Goal: Information Seeking & Learning: Learn about a topic

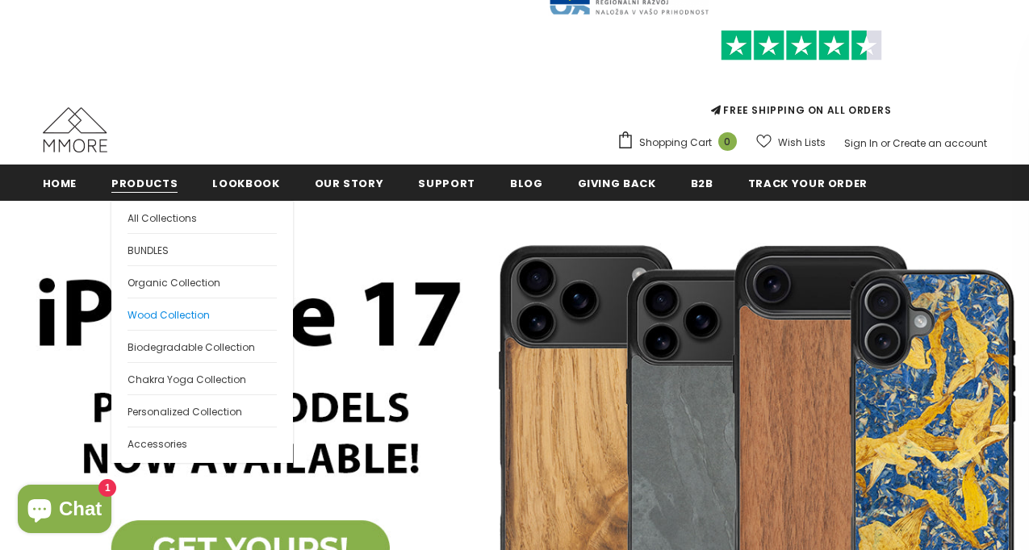
scroll to position [57, 0]
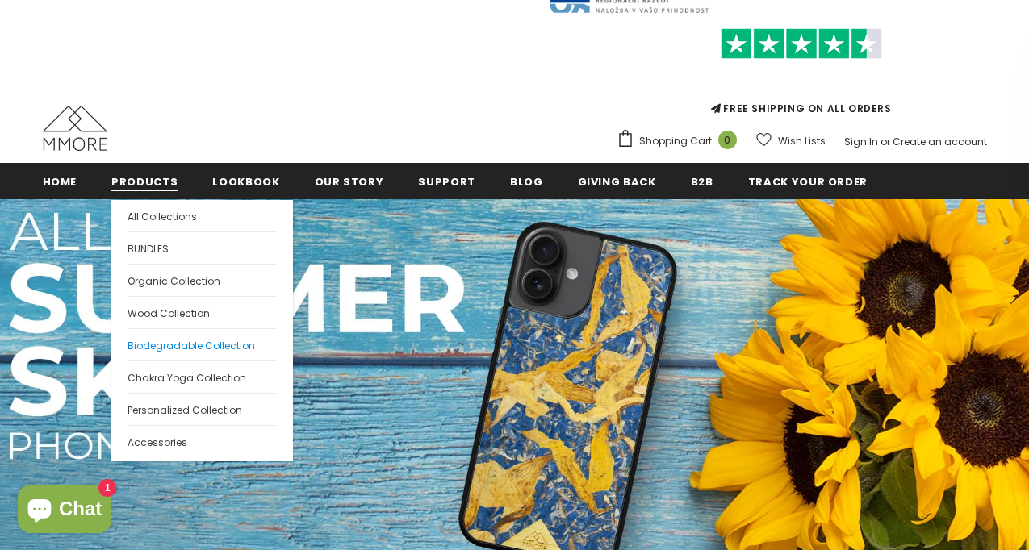
click at [167, 342] on span "Biodegradable Collection" at bounding box center [192, 346] width 128 height 14
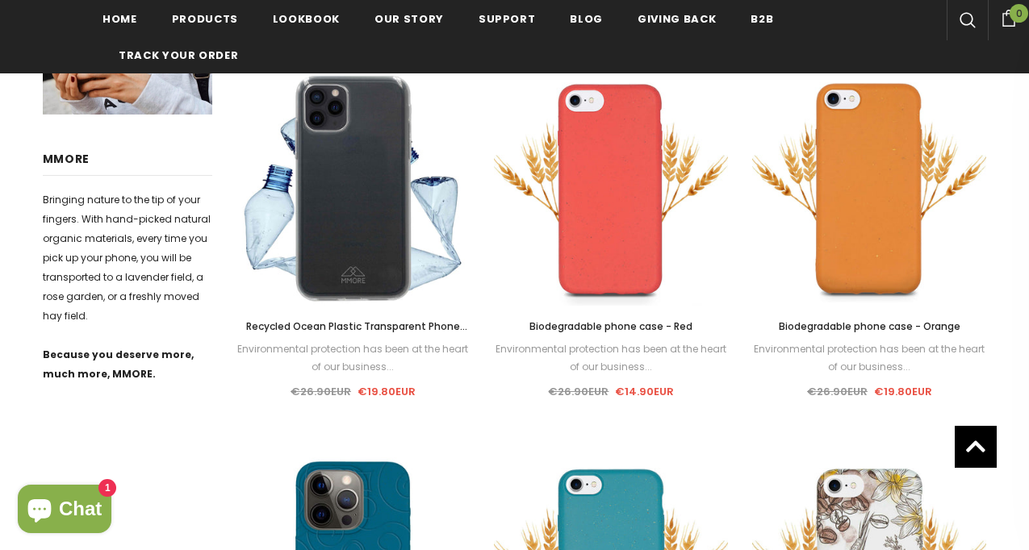
scroll to position [749, 0]
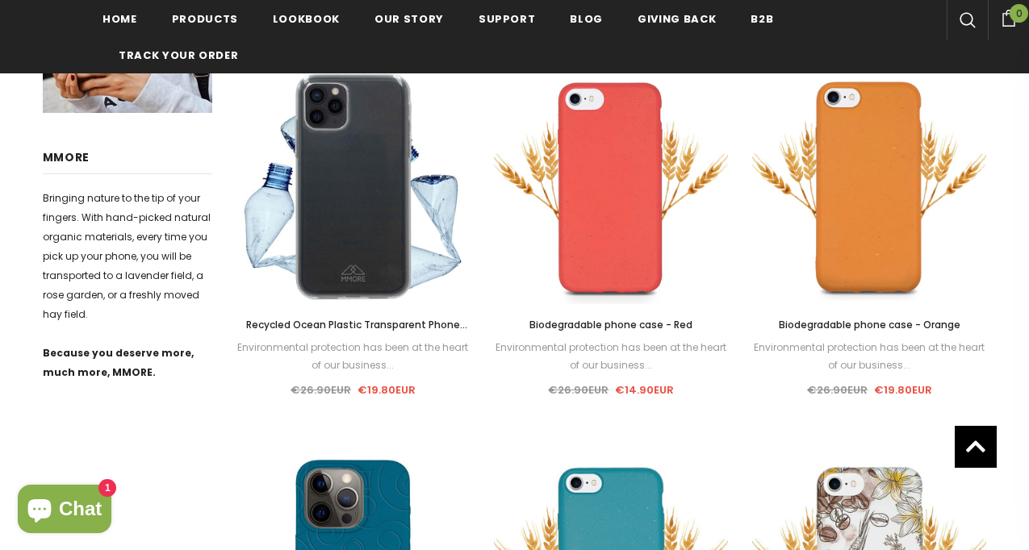
click at [427, 320] on span "Recycled Ocean Plastic Transparent Phone Case" at bounding box center [356, 333] width 221 height 31
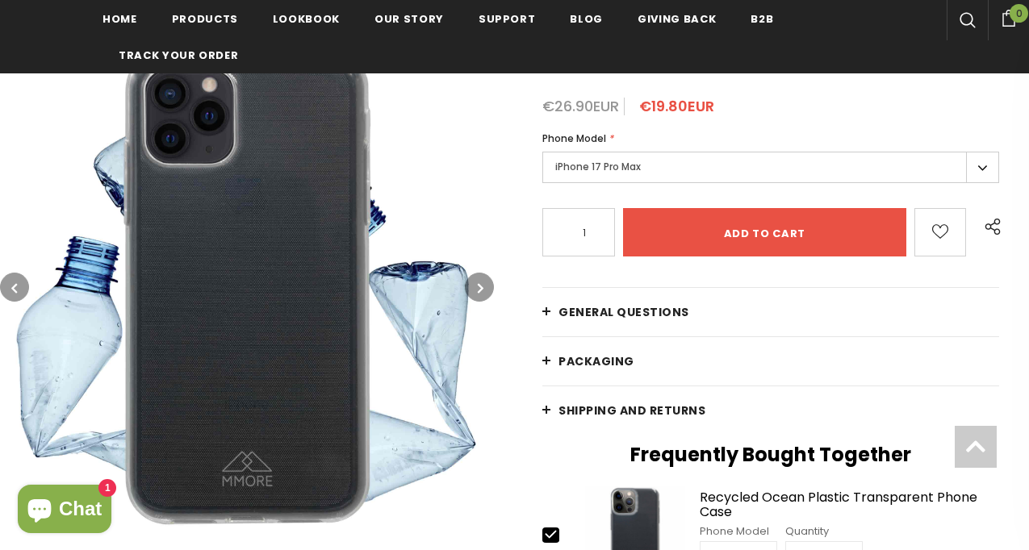
scroll to position [313, 0]
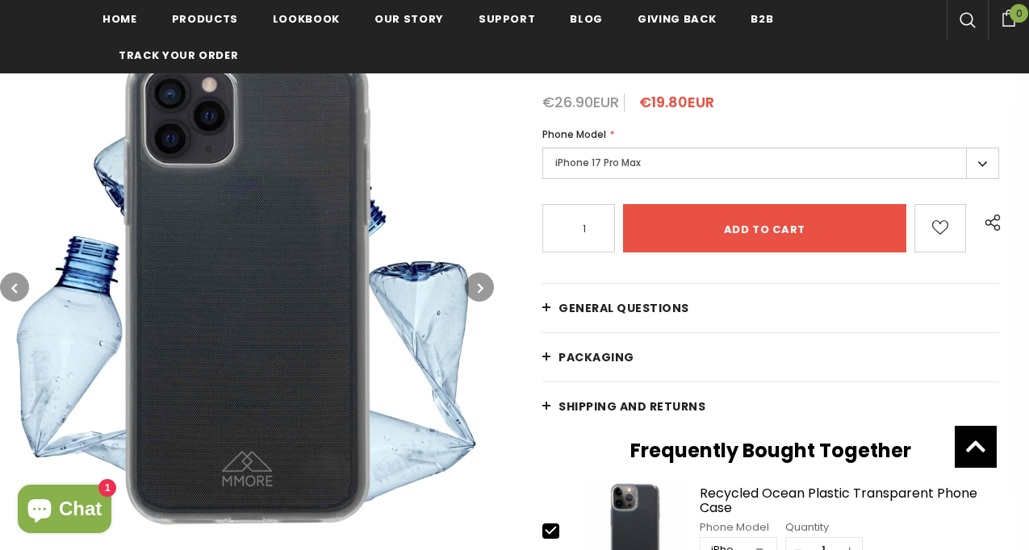
click at [616, 154] on label "iPhone 17 Pro Max" at bounding box center [770, 163] width 457 height 31
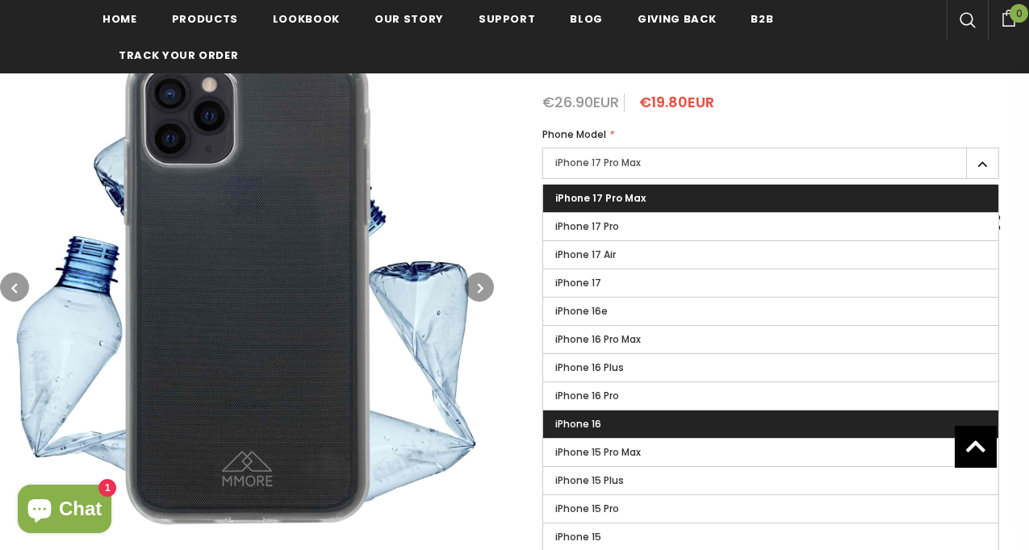
click at [610, 411] on label "iPhone 16" at bounding box center [770, 424] width 455 height 27
click at [0, 0] on input "iPhone 16" at bounding box center [0, 0] width 0 height 0
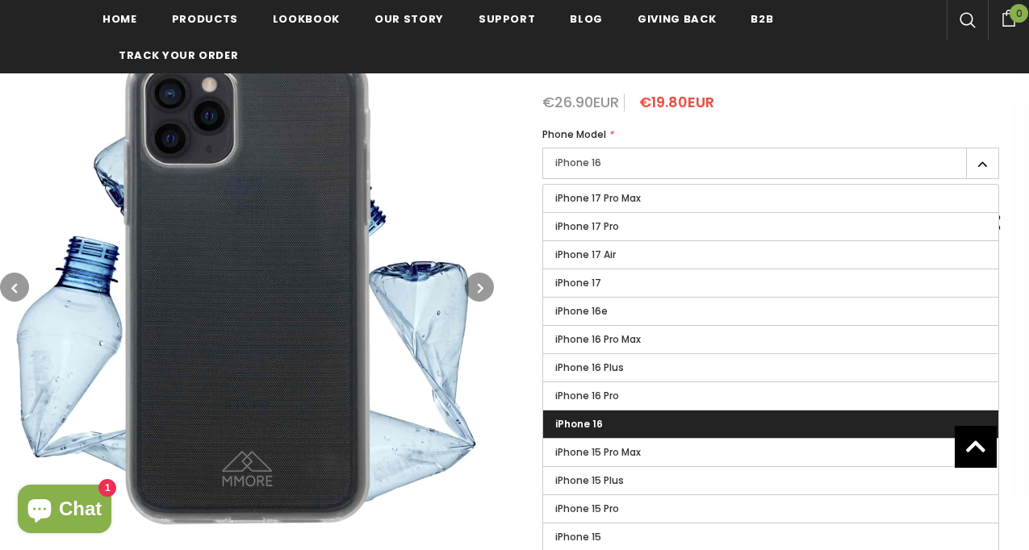
click at [485, 398] on img at bounding box center [247, 287] width 494 height 494
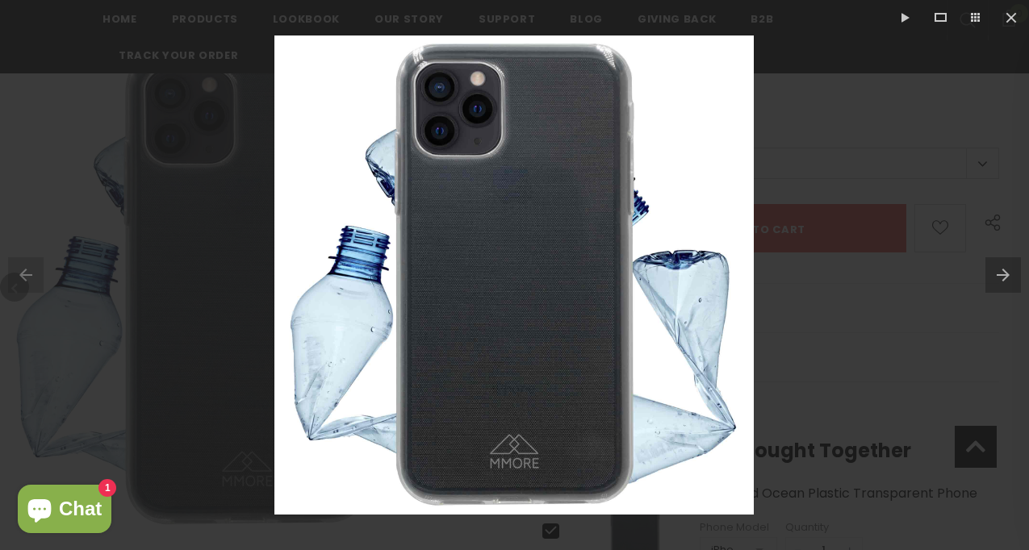
click at [947, 156] on div at bounding box center [514, 275] width 1029 height 550
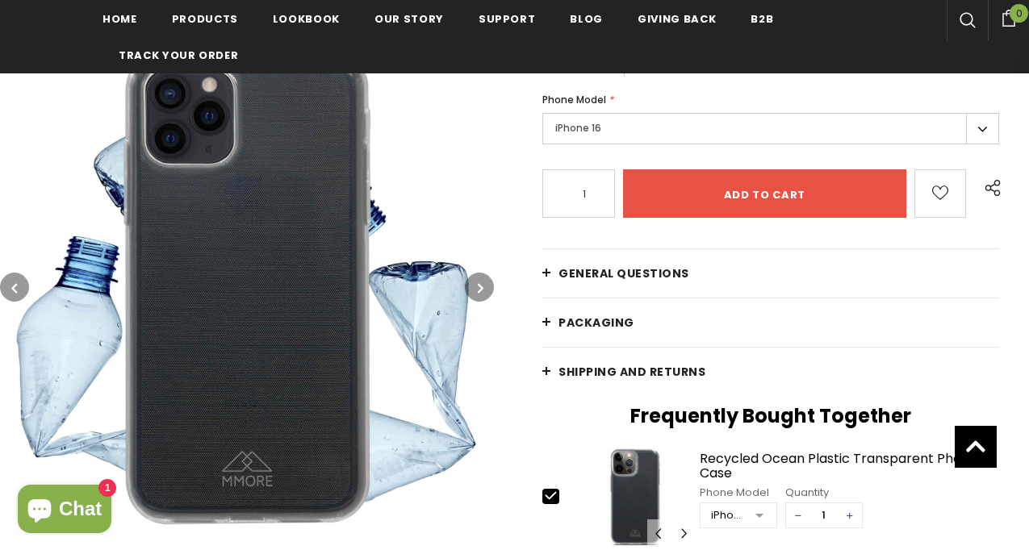
click at [710, 261] on link "General Questions" at bounding box center [770, 273] width 457 height 48
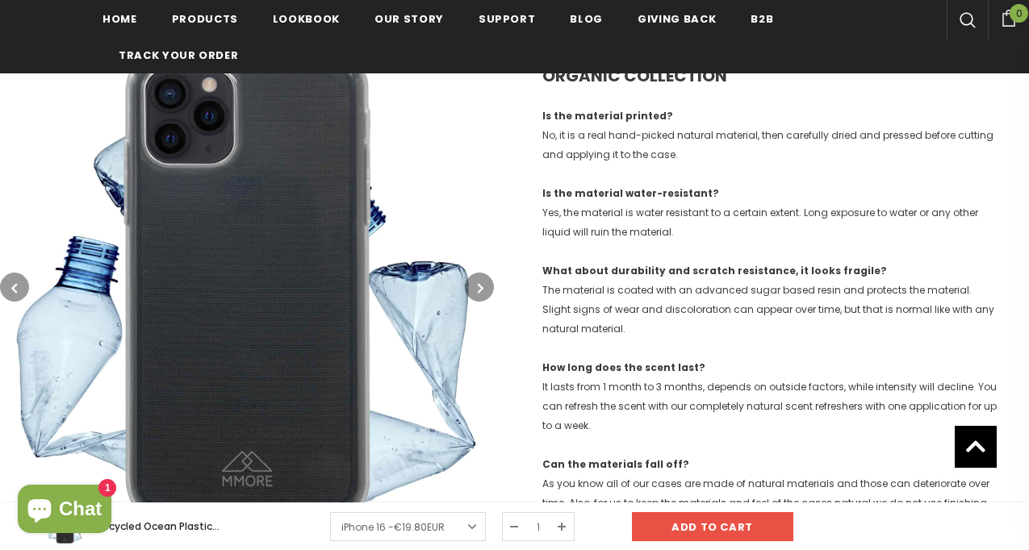
scroll to position [585, 0]
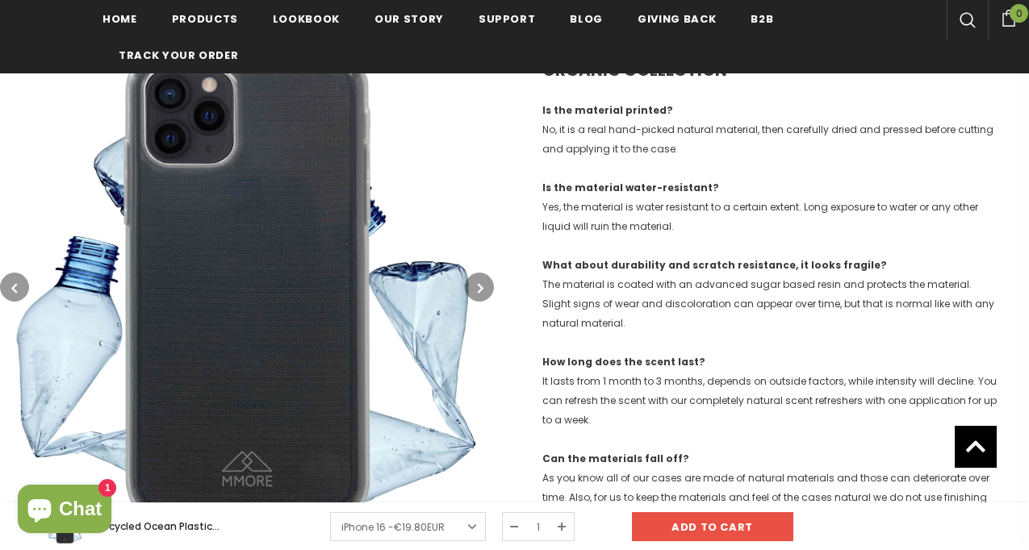
click at [622, 141] on p "Is the material printed? No, it is a real hand-picked natural material, then ca…" at bounding box center [770, 130] width 457 height 58
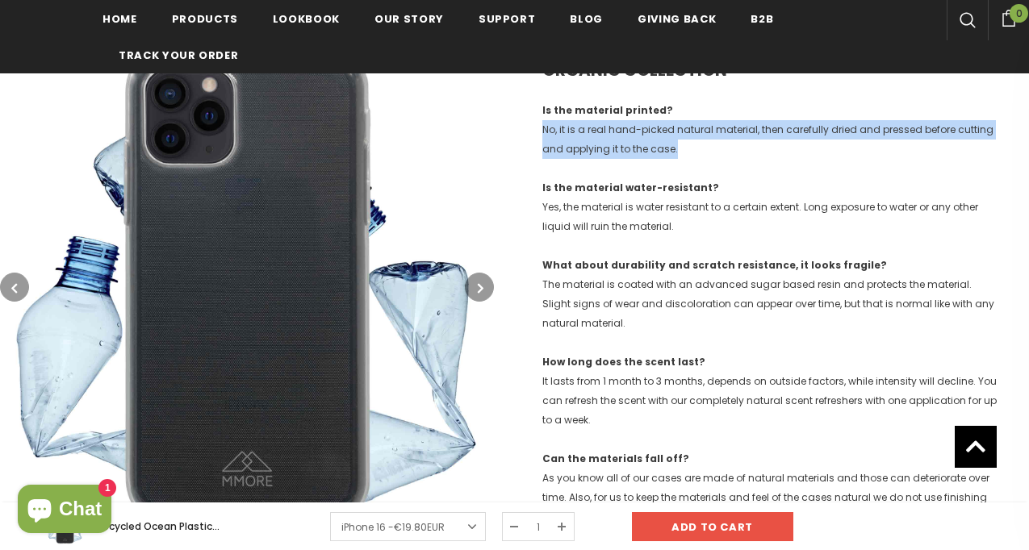
click at [622, 141] on p "Is the material printed? No, it is a real hand-picked natural material, then ca…" at bounding box center [770, 130] width 457 height 58
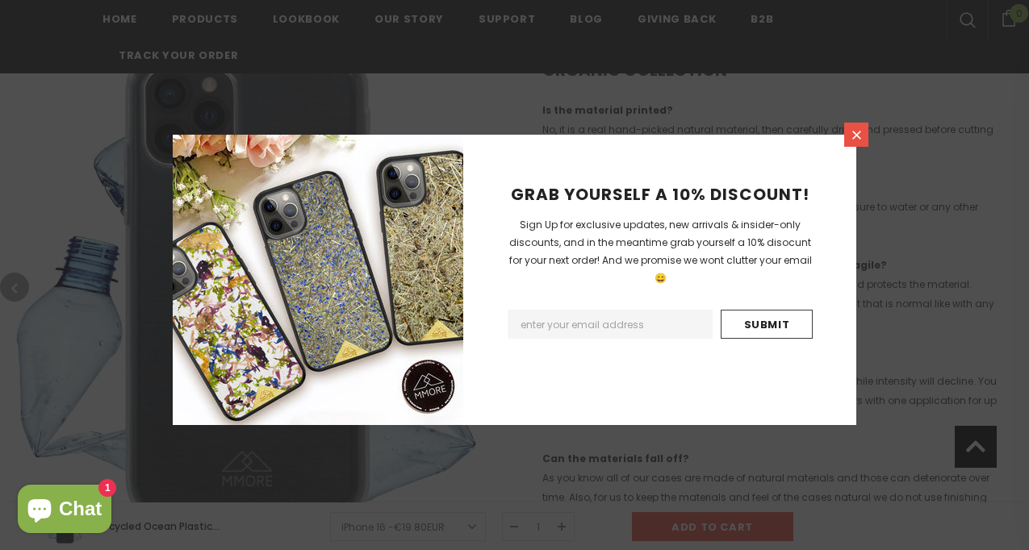
click at [855, 131] on icon at bounding box center [857, 135] width 14 height 14
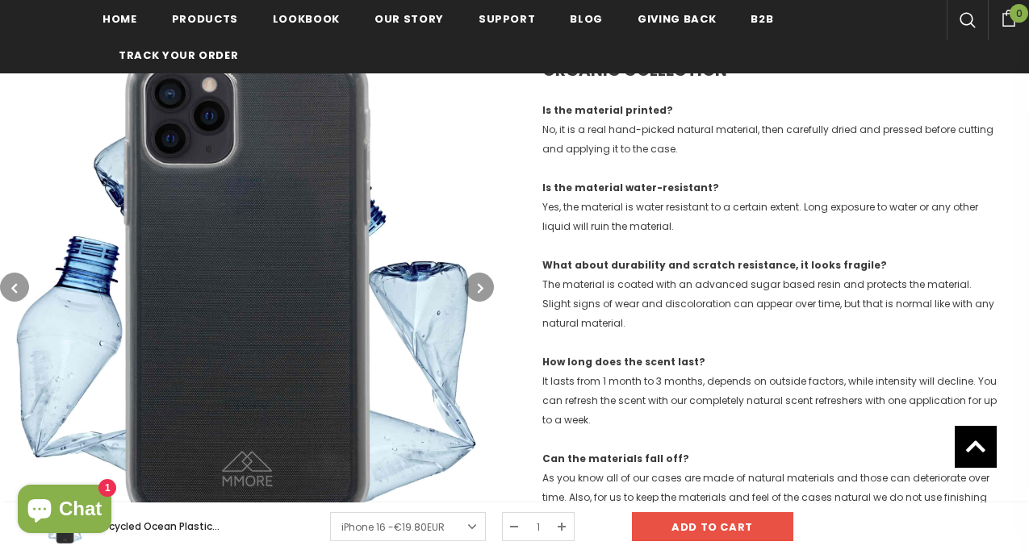
click at [594, 311] on p "What about durability and scratch resistance, it looks fragile? The material is…" at bounding box center [770, 294] width 457 height 77
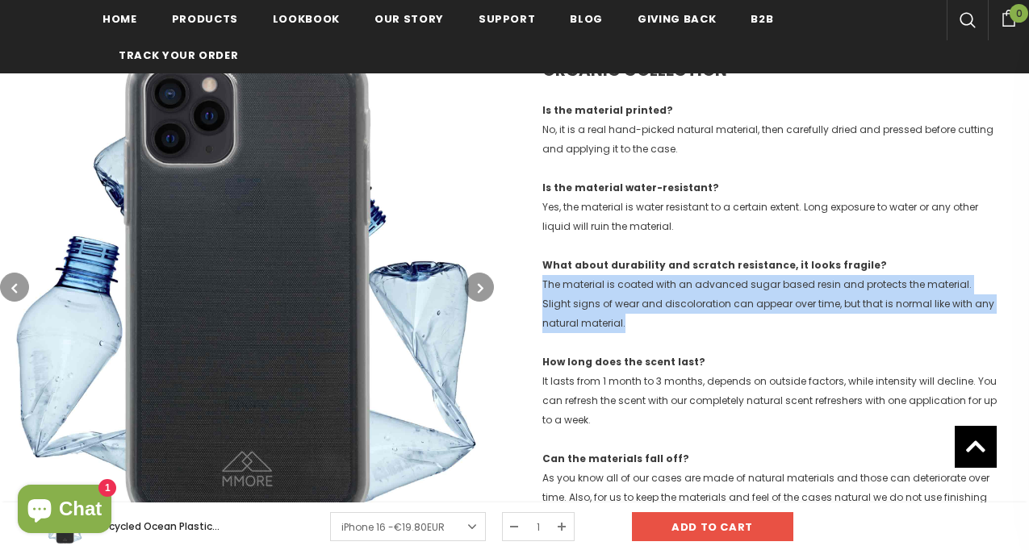
click at [594, 311] on p "What about durability and scratch resistance, it looks fragile? The material is…" at bounding box center [770, 294] width 457 height 77
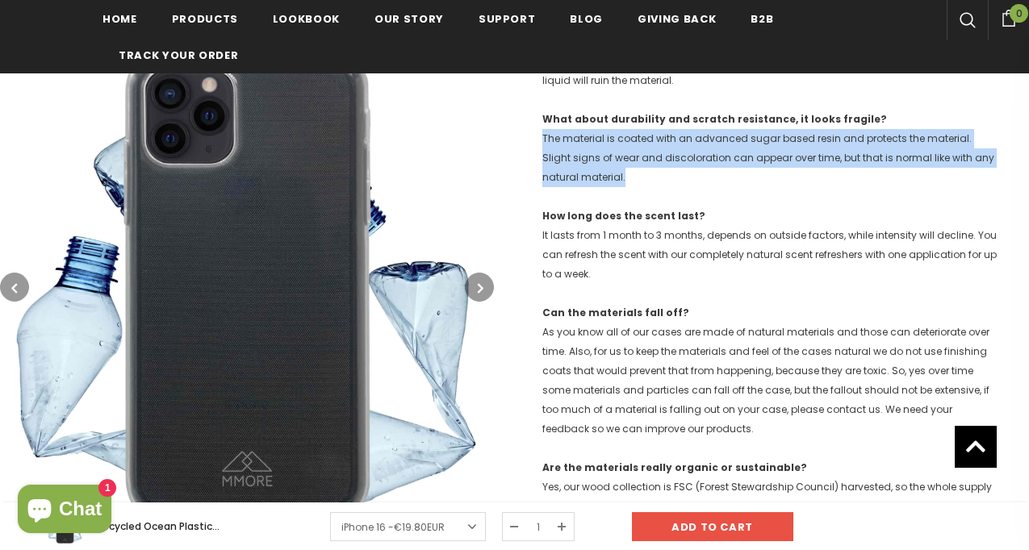
scroll to position [733, 0]
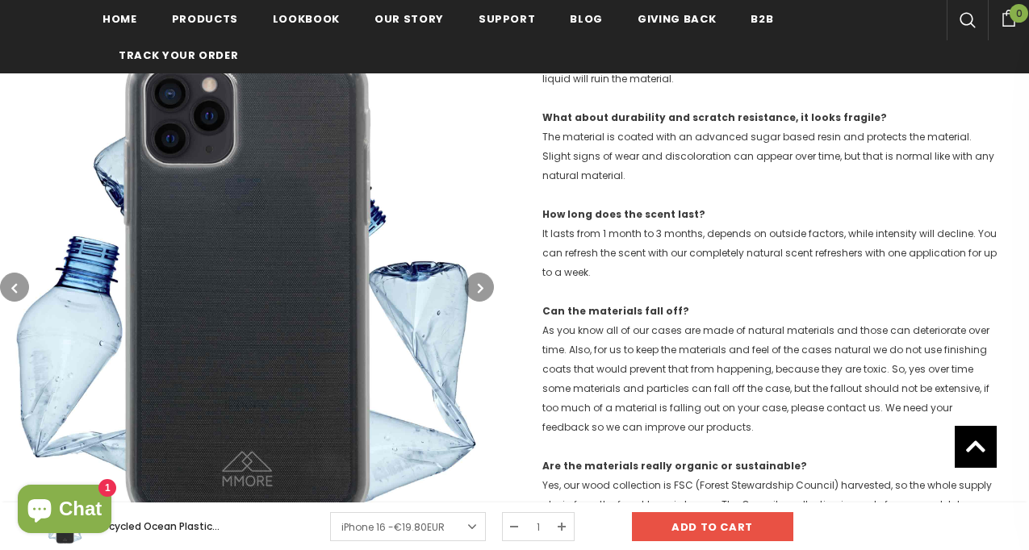
click at [571, 225] on p "How long does the scent last? It lasts from 1 month to 3 months, depends on out…" at bounding box center [770, 243] width 457 height 77
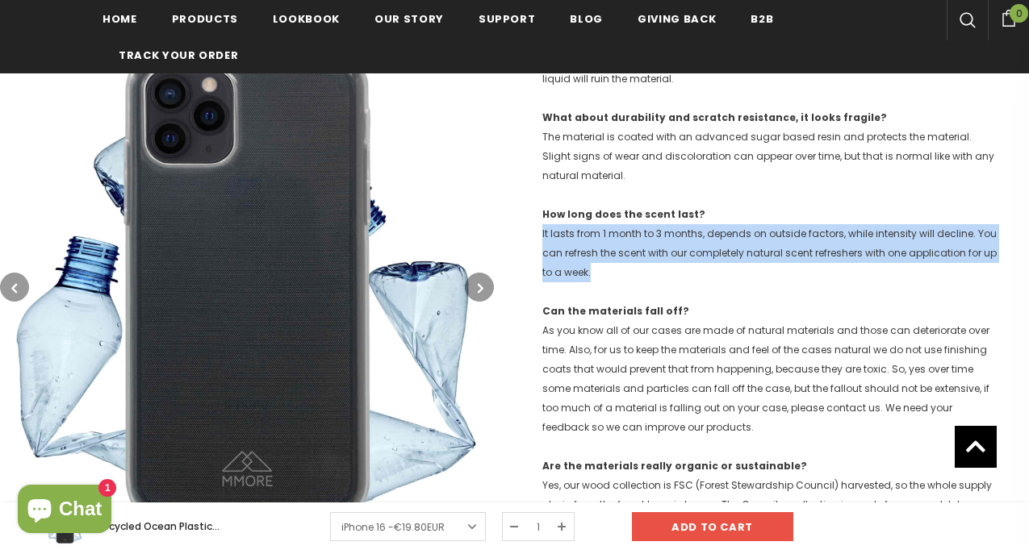
click at [571, 225] on p "How long does the scent last? It lasts from 1 month to 3 months, depends on out…" at bounding box center [770, 243] width 457 height 77
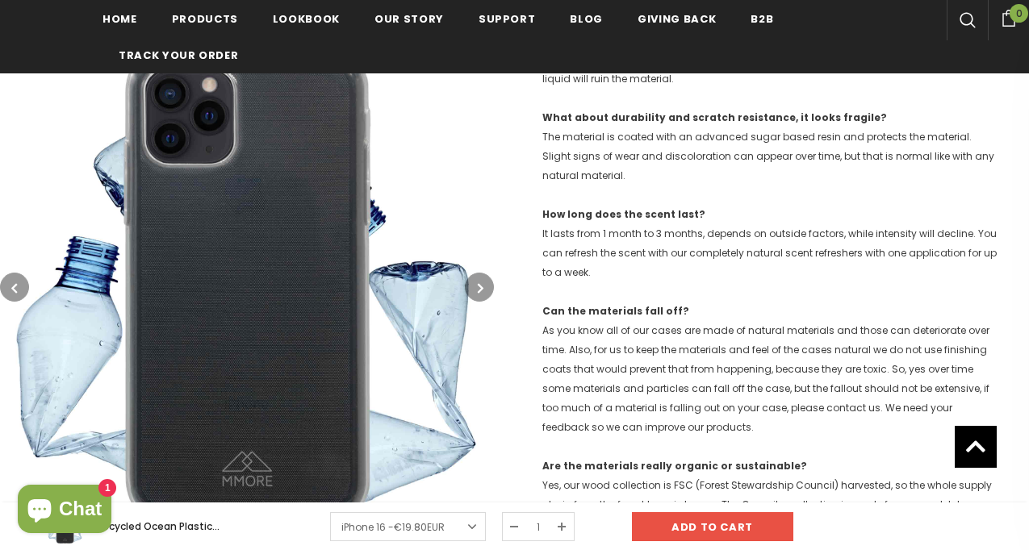
click at [549, 153] on p "What about durability and scratch resistance, it looks fragile? The material is…" at bounding box center [770, 146] width 457 height 77
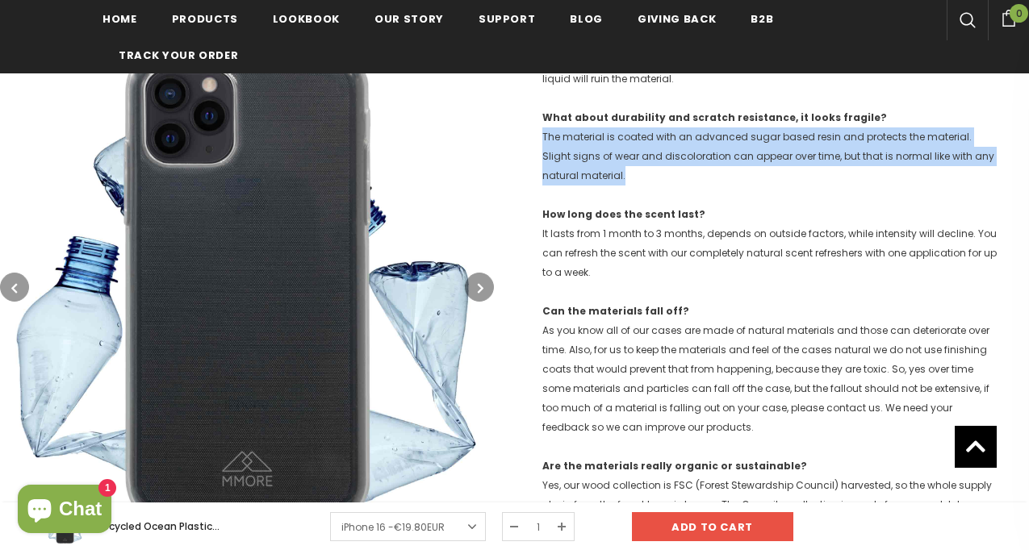
click at [549, 153] on p "What about durability and scratch resistance, it looks fragile? The material is…" at bounding box center [770, 146] width 457 height 77
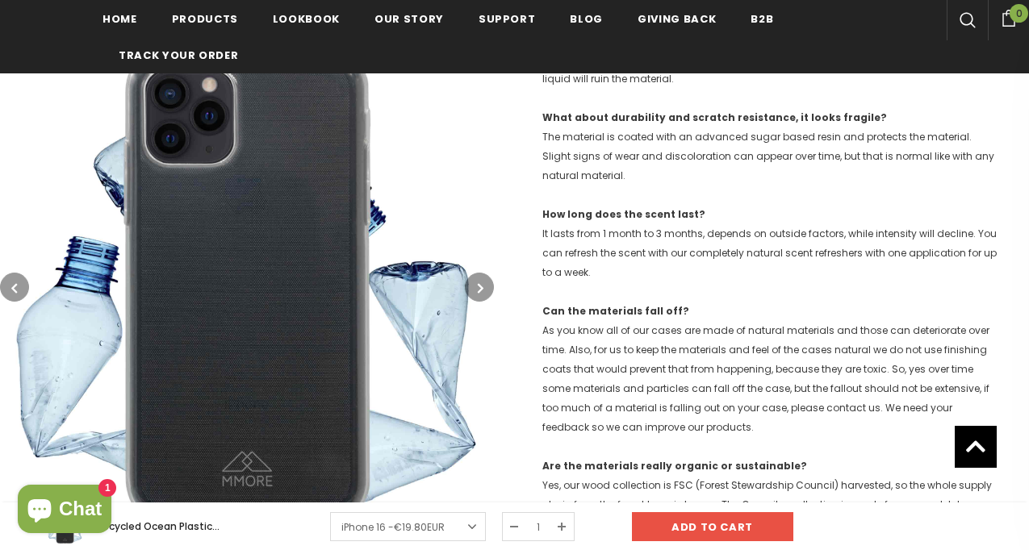
click at [571, 235] on p "How long does the scent last? It lasts from 1 month to 3 months, depends on out…" at bounding box center [770, 243] width 457 height 77
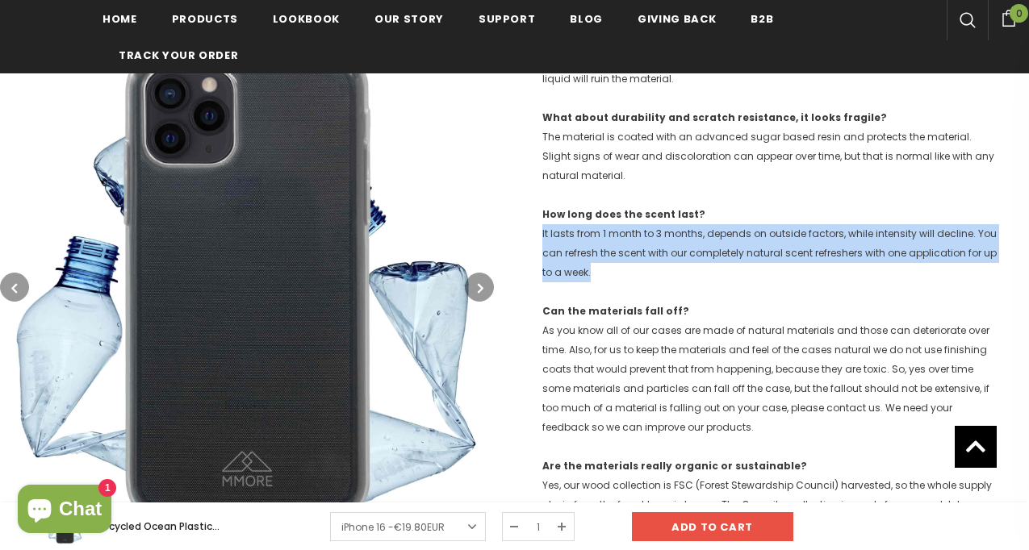
click at [571, 235] on p "How long does the scent last? It lasts from 1 month to 3 months, depends on out…" at bounding box center [770, 243] width 457 height 77
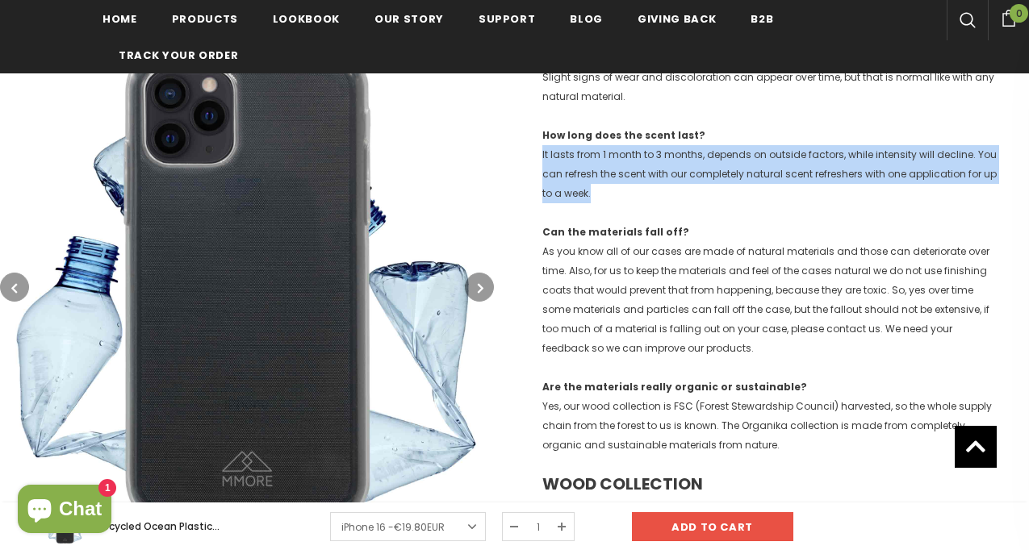
scroll to position [816, 0]
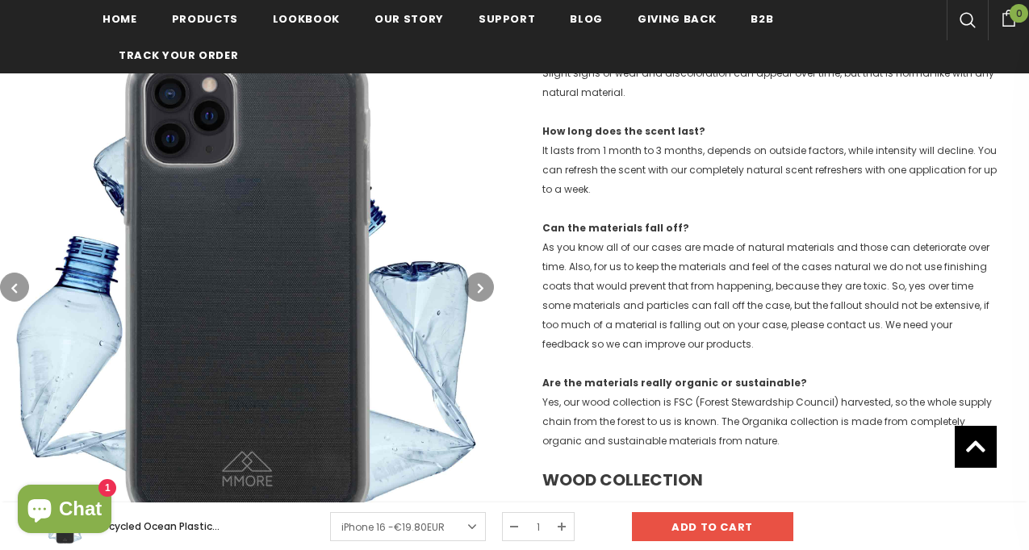
click at [577, 261] on span "As you know all of our cases are made of natural materials and those can deteri…" at bounding box center [765, 296] width 447 height 111
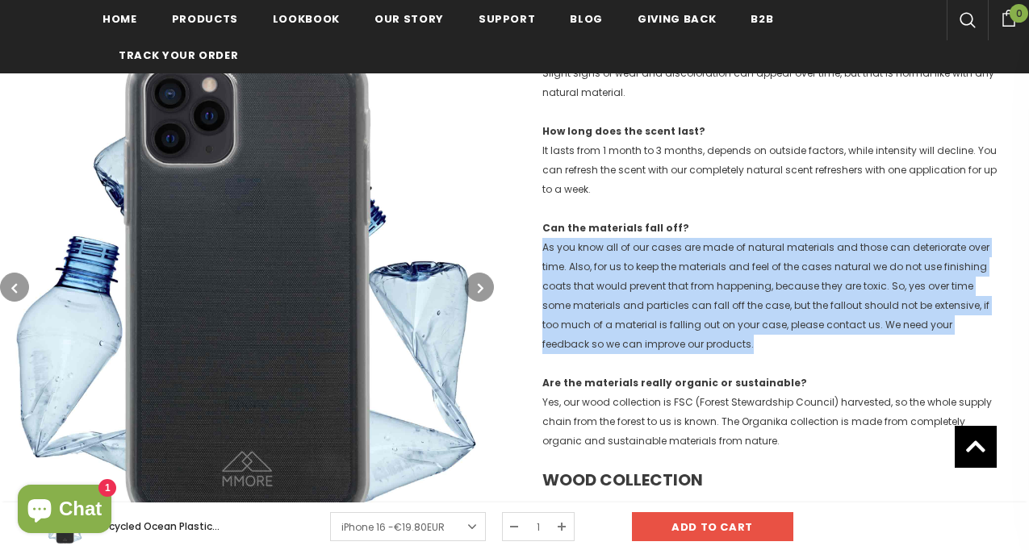
click at [577, 261] on span "As you know all of our cases are made of natural materials and those can deteri…" at bounding box center [765, 296] width 447 height 111
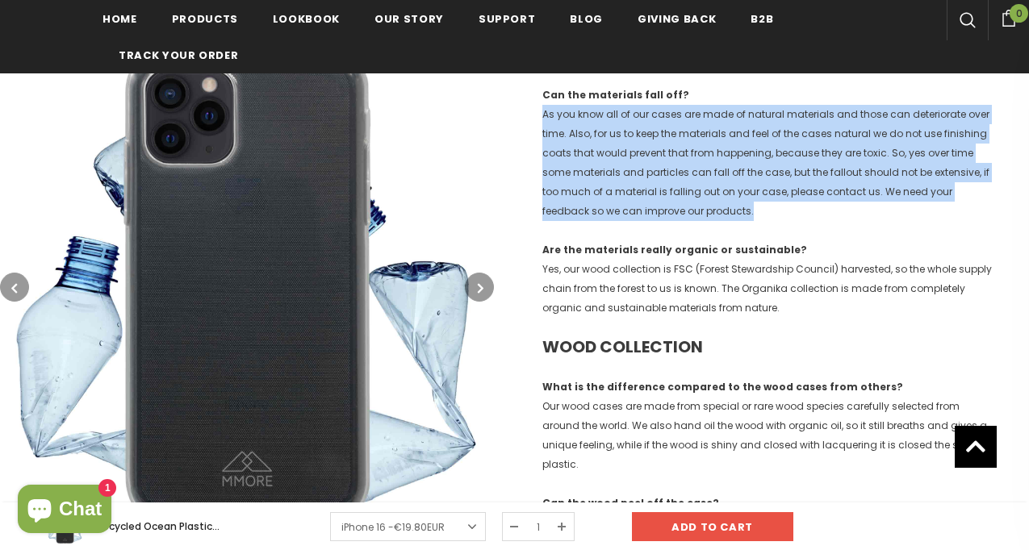
scroll to position [983, 0]
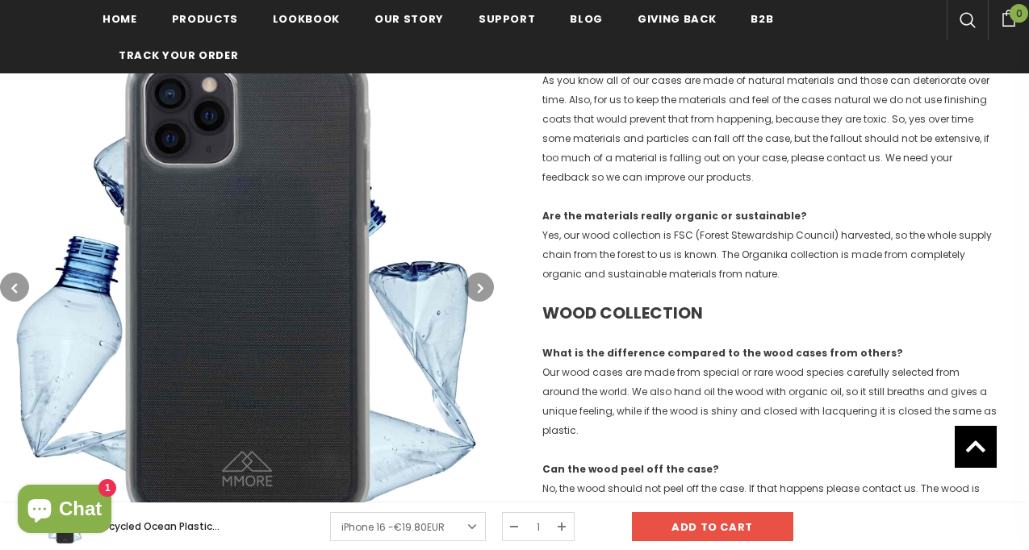
click at [567, 241] on p "Are the materials really organic or sustainable? Yes, our wood collection is FS…" at bounding box center [770, 245] width 457 height 77
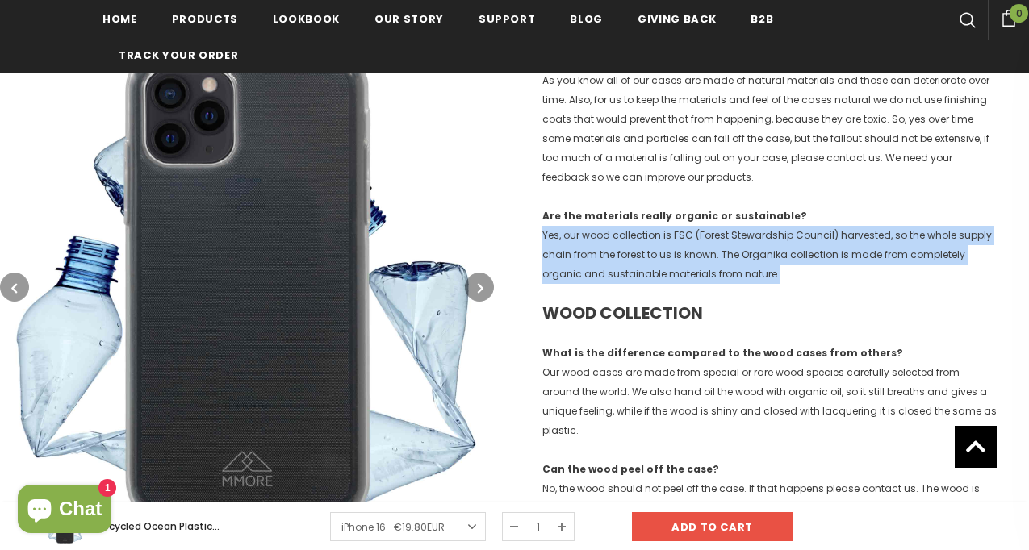
click at [567, 241] on p "Are the materials really organic or sustainable? Yes, our wood collection is FS…" at bounding box center [770, 245] width 457 height 77
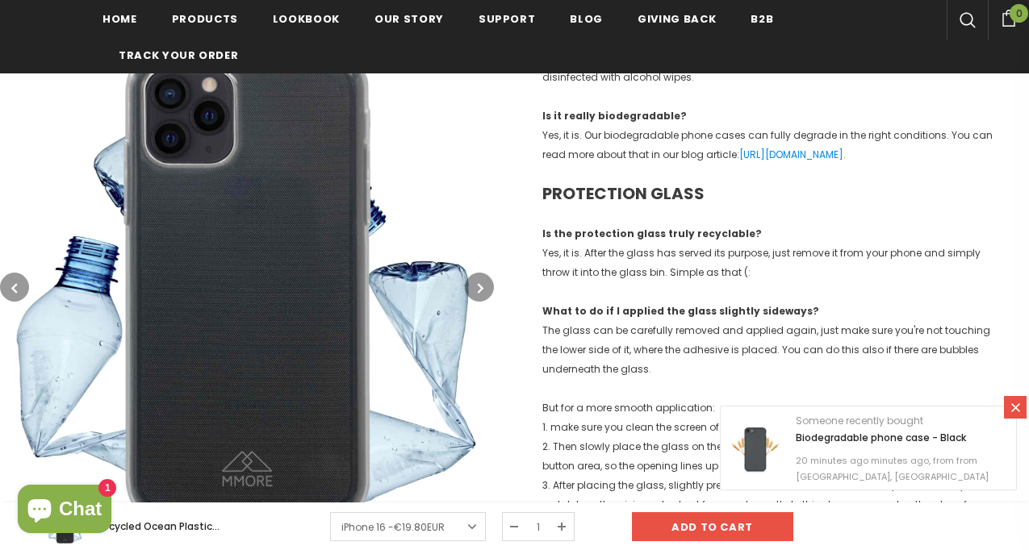
scroll to position [1888, 0]
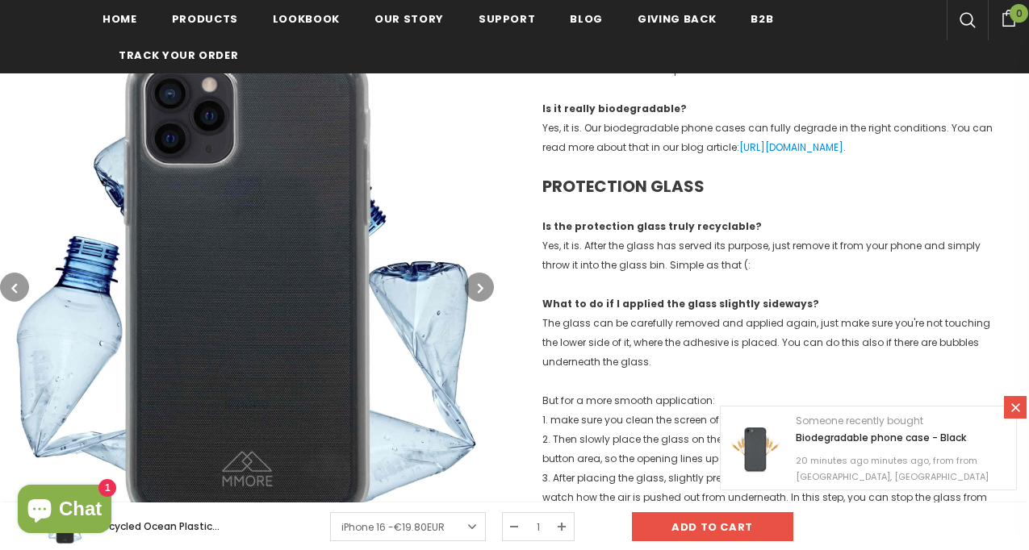
click at [1006, 408] on link at bounding box center [1015, 407] width 23 height 23
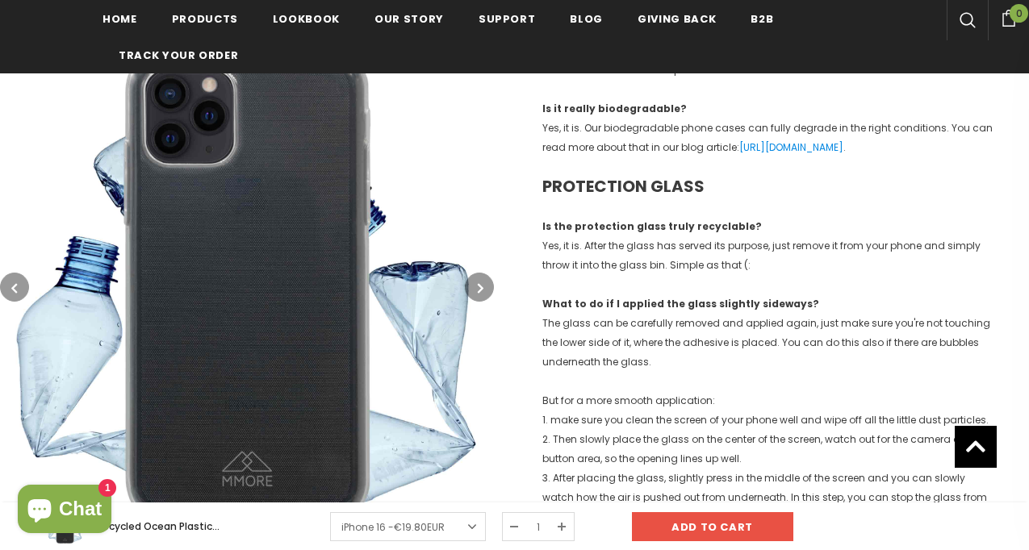
click at [638, 257] on p "Is the protection glass truly recyclable? Yes, it is. After the glass has serve…" at bounding box center [770, 246] width 457 height 58
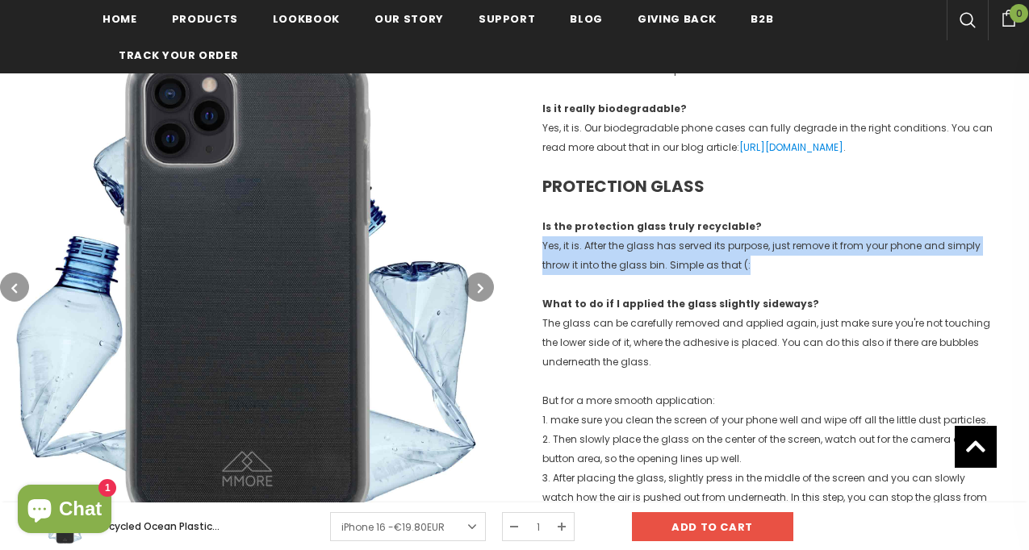
click at [638, 257] on p "Is the protection glass truly recyclable? Yes, it is. After the glass has serve…" at bounding box center [770, 246] width 457 height 58
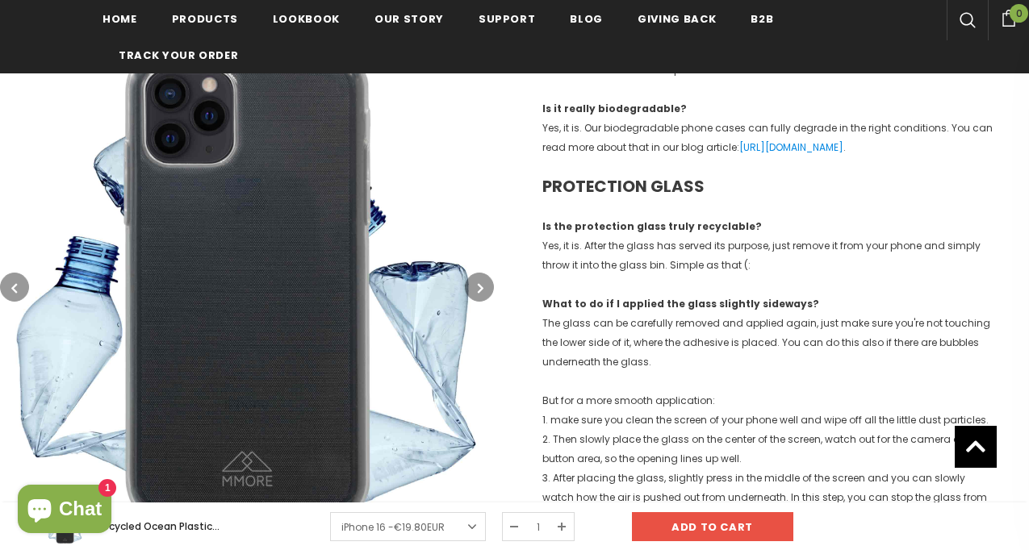
click at [640, 329] on span "The glass can be carefully removed and applied again, just make sure you're not…" at bounding box center [766, 342] width 448 height 52
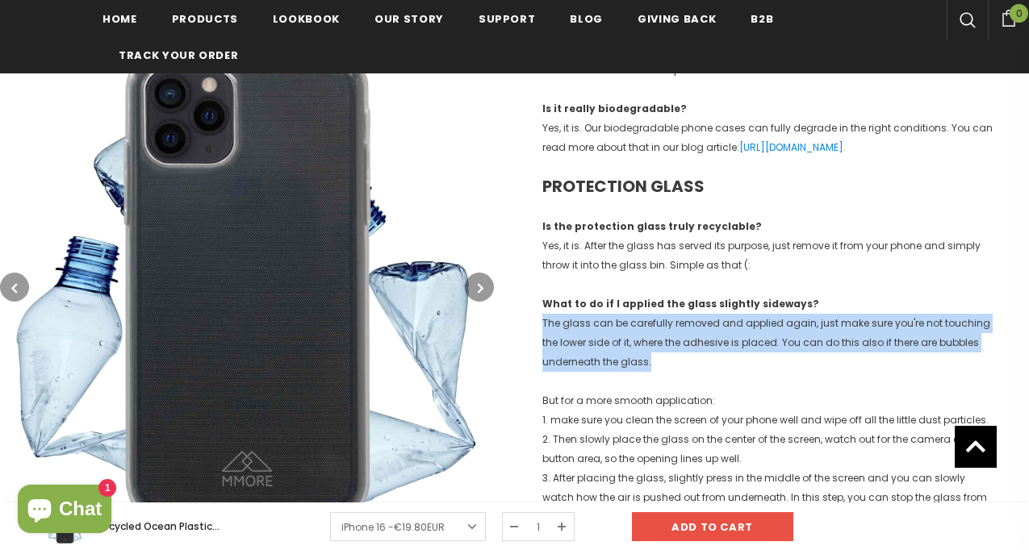
click at [640, 329] on span "The glass can be carefully removed and applied again, just make sure you're not…" at bounding box center [766, 342] width 448 height 52
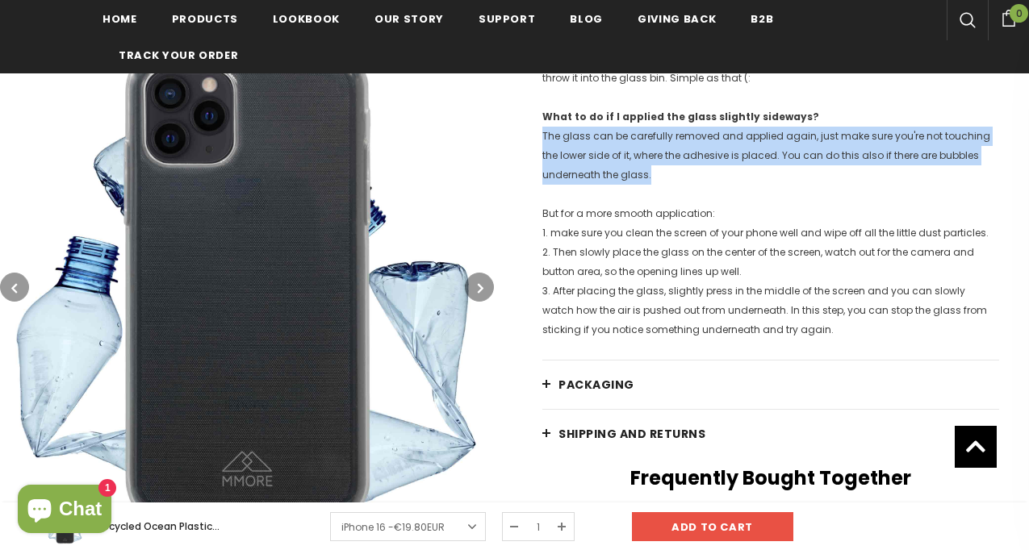
click at [621, 384] on span "PACKAGING" at bounding box center [597, 385] width 76 height 16
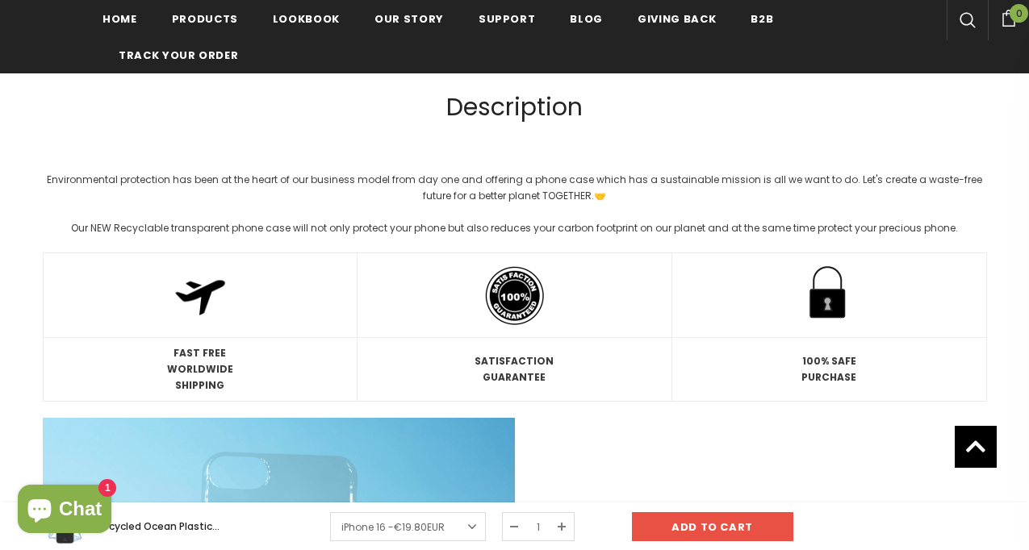
scroll to position [3146, 0]
